Goal: Information Seeking & Learning: Check status

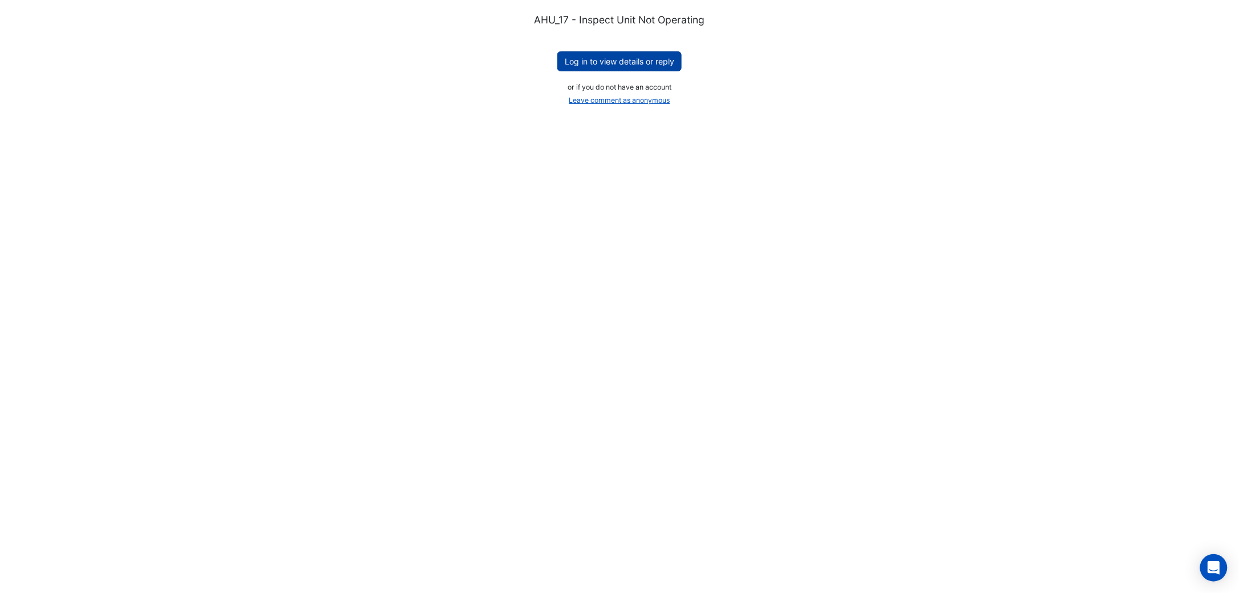
click at [662, 66] on button "Log in to view details or reply" at bounding box center [619, 61] width 124 height 20
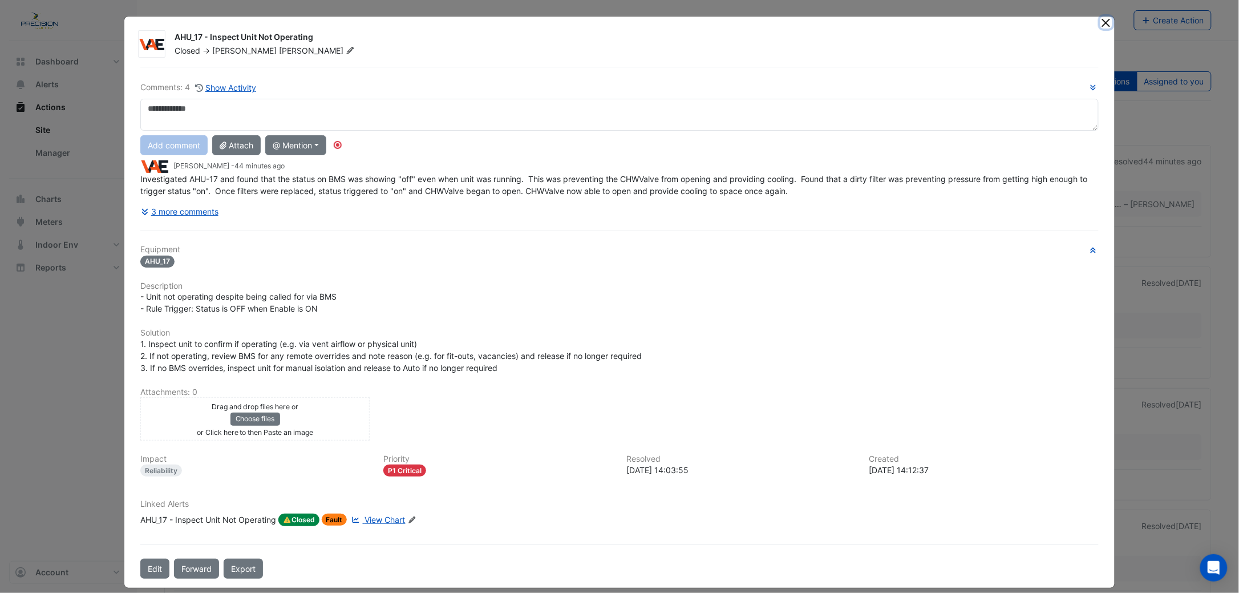
click at [1100, 23] on button "Close" at bounding box center [1106, 23] width 12 height 12
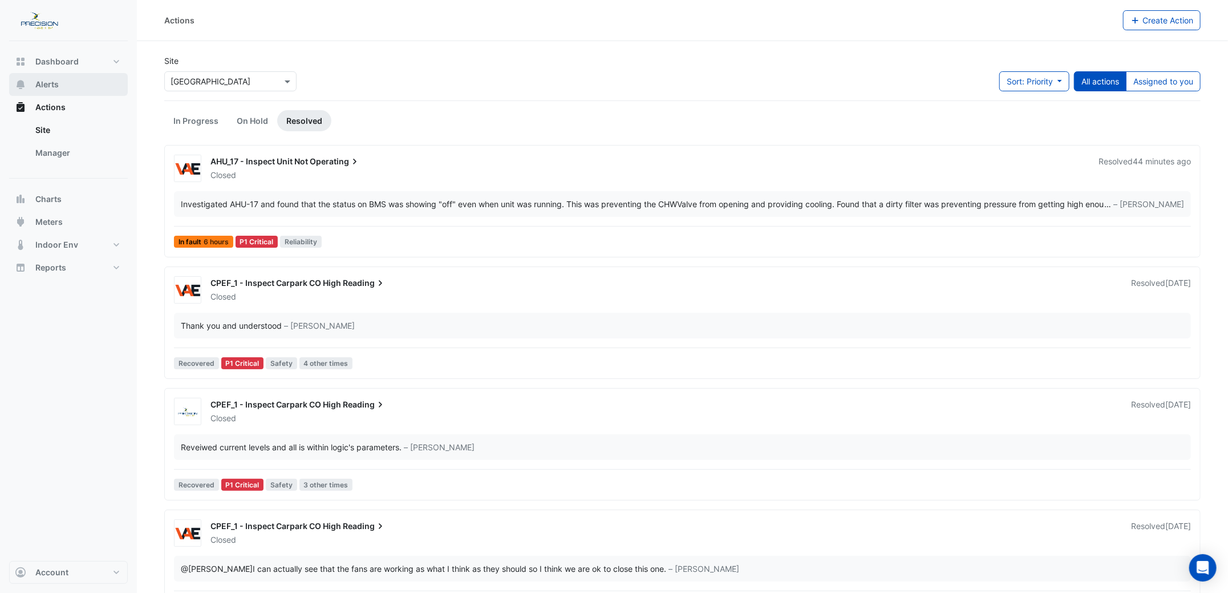
click at [39, 80] on span "Alerts" at bounding box center [46, 84] width 23 height 11
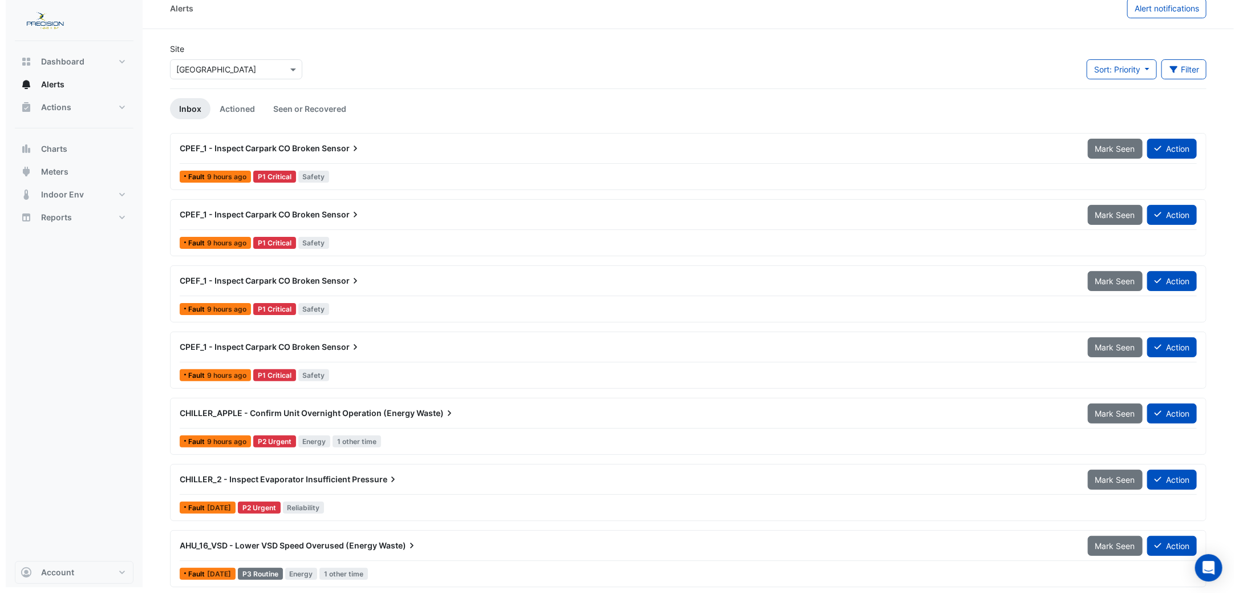
scroll to position [16, 0]
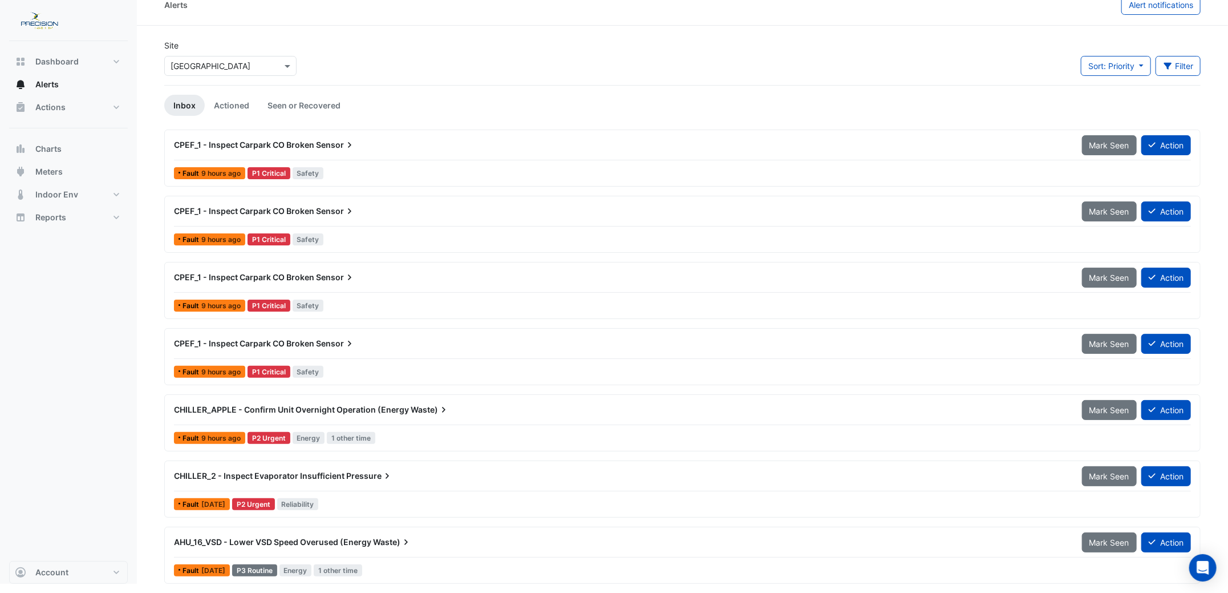
click at [209, 408] on span "CHILLER_APPLE - Confirm Unit Overnight Operation (Energy" at bounding box center [291, 409] width 235 height 10
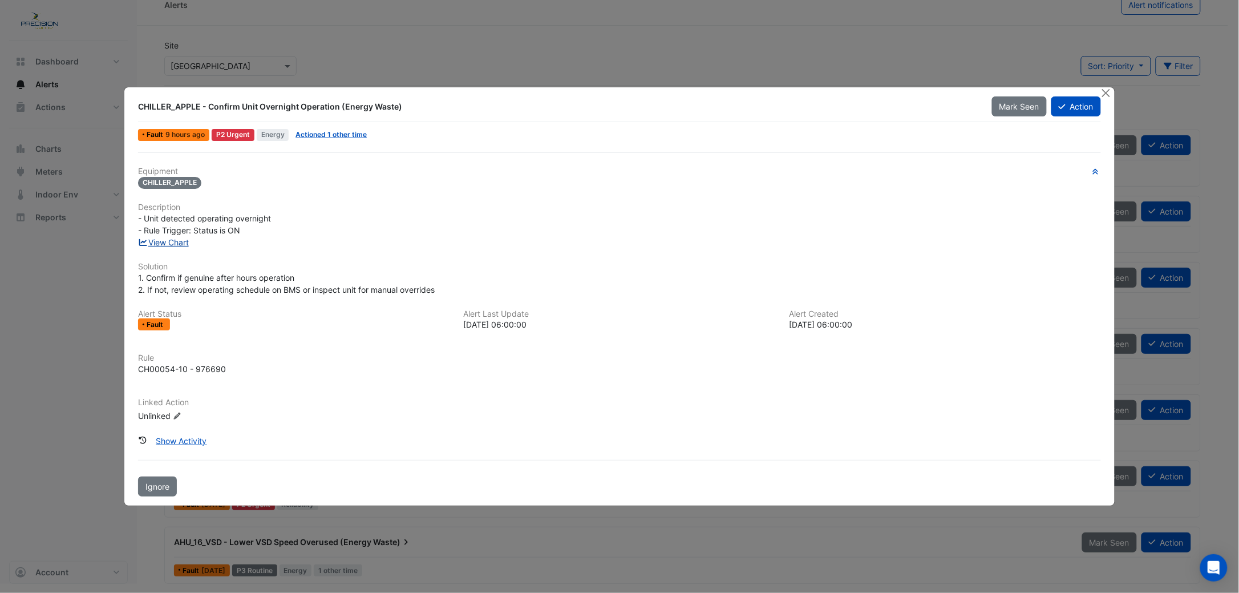
click at [178, 239] on link "View Chart" at bounding box center [163, 242] width 51 height 10
